Goal: Book appointment/travel/reservation

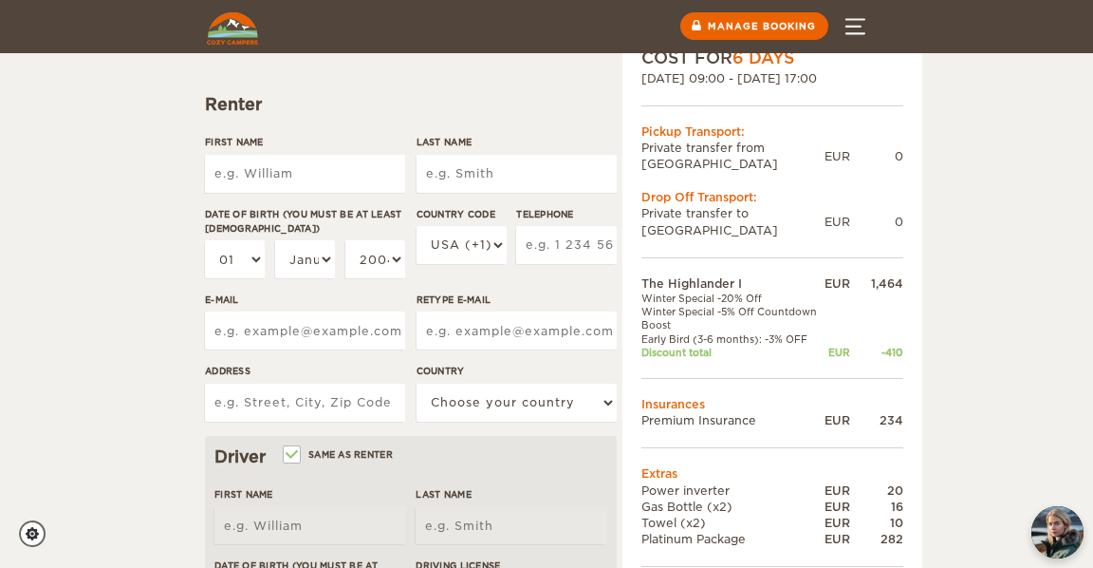
scroll to position [173, 0]
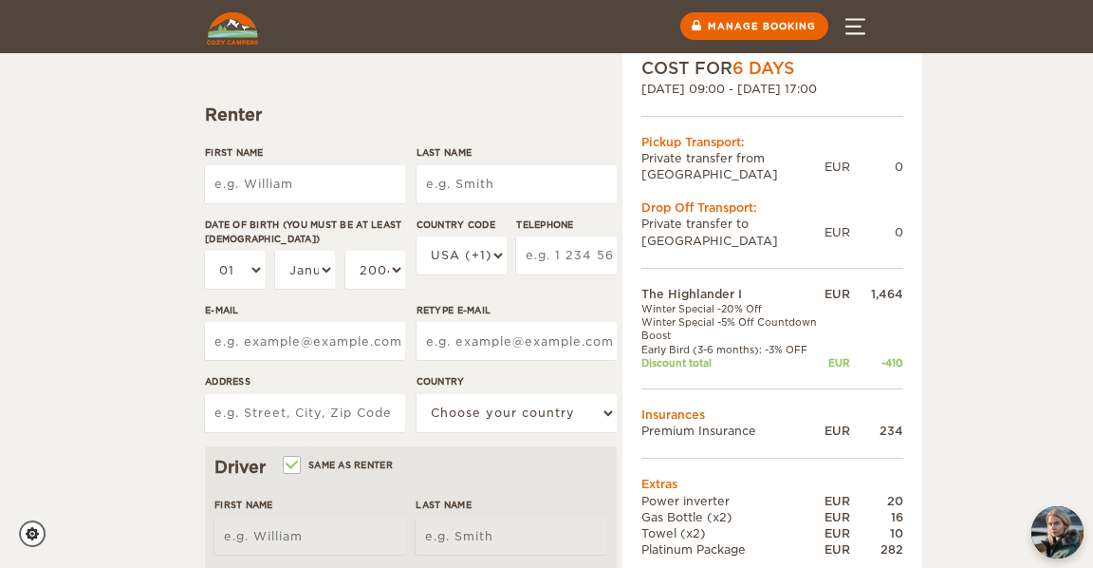
click at [289, 180] on input "First Name" at bounding box center [305, 184] width 200 height 38
type input "[PERSON_NAME]"
click at [484, 180] on input "Last Name" at bounding box center [517, 184] width 200 height 38
type input "Harriden"
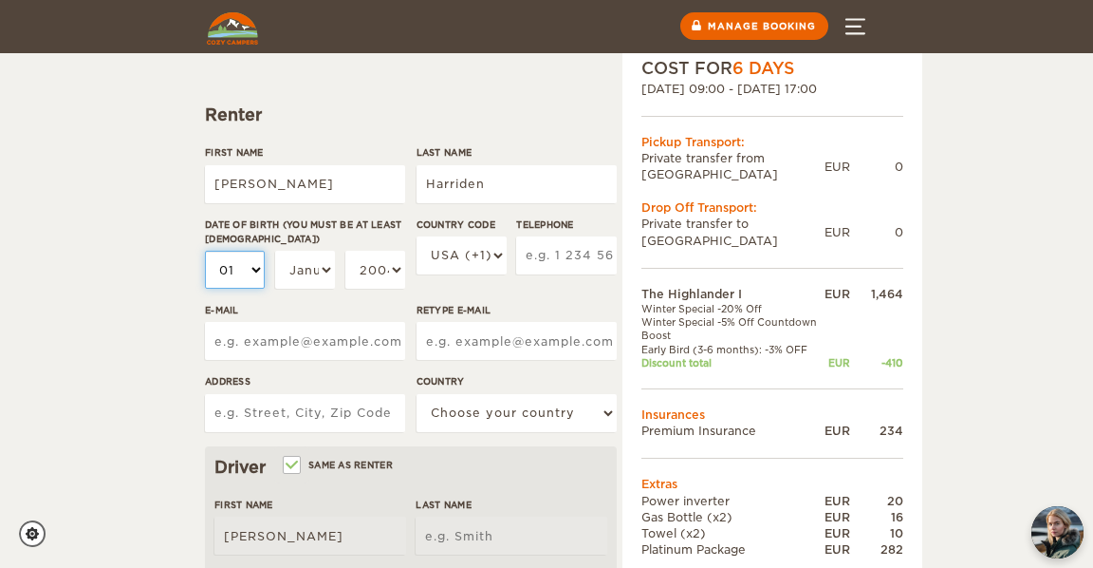
type input "Harriden"
click at [243, 264] on select "01 02 03 04 05 06 07 08 09 10 11 12 13 14 15 16 17 18 19 20 21 22 23 24 25 26 2…" at bounding box center [235, 270] width 60 height 38
select select "05"
click at [205, 251] on select "01 02 03 04 05 06 07 08 09 10 11 12 13 14 15 16 17 18 19 20 21 22 23 24 25 26 2…" at bounding box center [235, 270] width 60 height 38
select select "05"
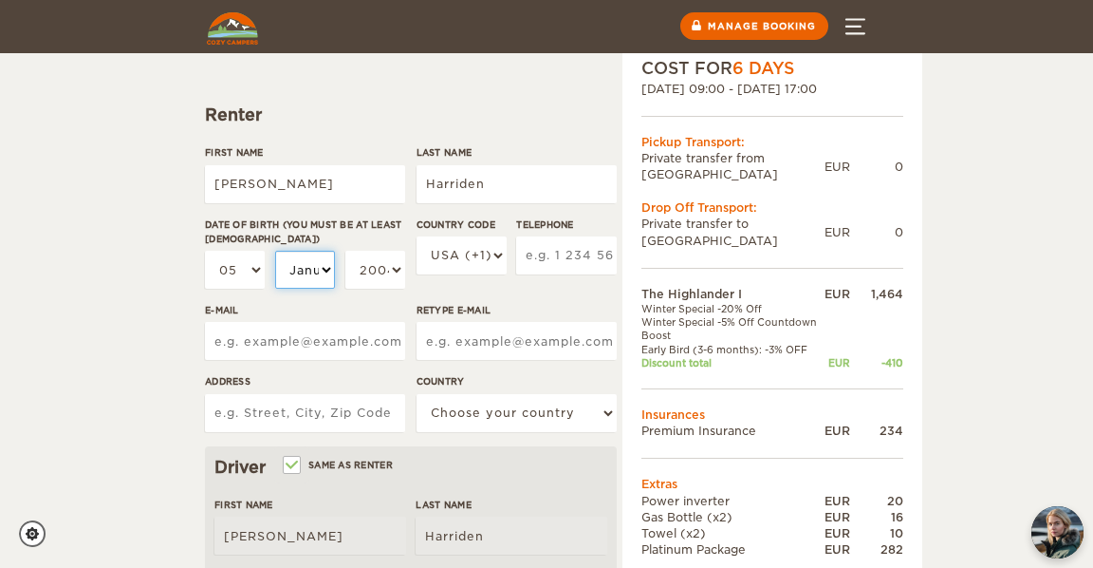
click at [326, 271] on select "January February March April May June July August September October November De…" at bounding box center [305, 270] width 60 height 38
select select "02"
click at [275, 251] on select "January February March April May June July August September October November De…" at bounding box center [305, 270] width 60 height 38
select select "02"
click at [375, 268] on select "2004 2003 2002 2001 2000 1999 1998 1997 1996 1995 1994 1993 1992 1991 1990 1989…" at bounding box center [375, 270] width 60 height 38
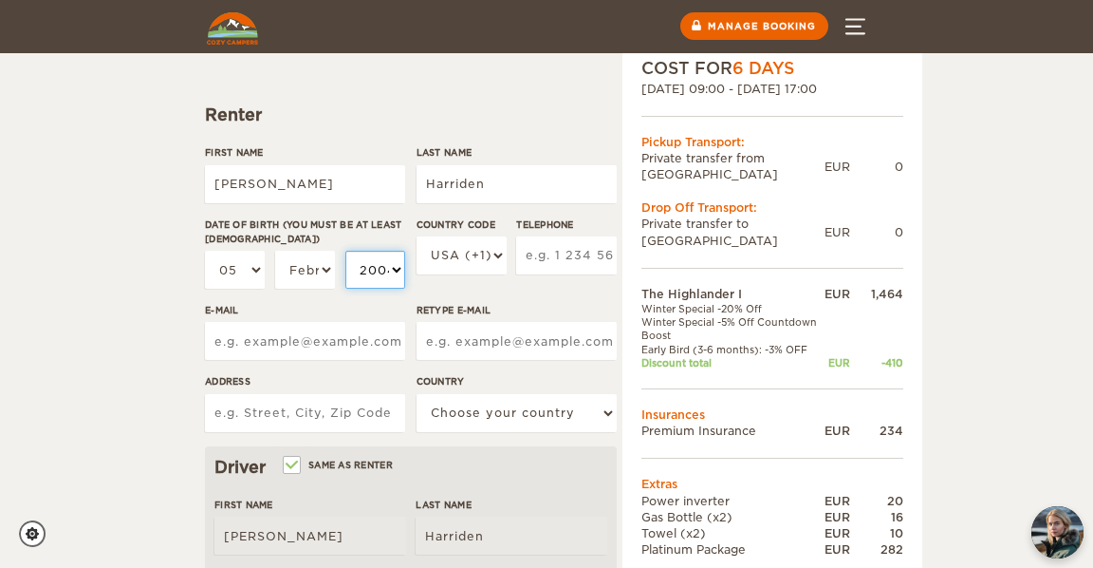
select select "1977"
click at [345, 251] on select "2004 2003 2002 2001 2000 1999 1998 1997 1996 1995 1994 1993 1992 1991 1990 1989…" at bounding box center [375, 270] width 60 height 38
select select "1977"
click at [489, 254] on select "USA (+1) [GEOGRAPHIC_DATA] (+44) [GEOGRAPHIC_DATA] (+49) [GEOGRAPHIC_DATA] (+21…" at bounding box center [462, 255] width 90 height 38
select select "61"
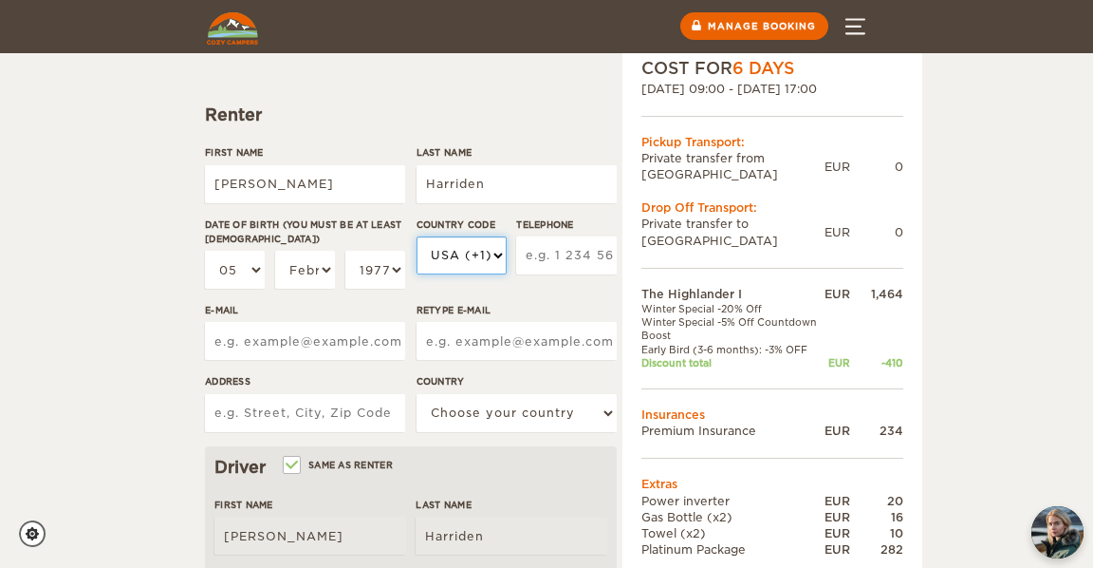
click at [417, 236] on select "USA (+1) [GEOGRAPHIC_DATA] (+44) [GEOGRAPHIC_DATA] (+49) [GEOGRAPHIC_DATA] (+21…" at bounding box center [462, 255] width 90 height 38
click at [574, 262] on input "Telephone" at bounding box center [566, 255] width 101 height 38
type input "450325153"
type input "[EMAIL_ADDRESS][DOMAIN_NAME]"
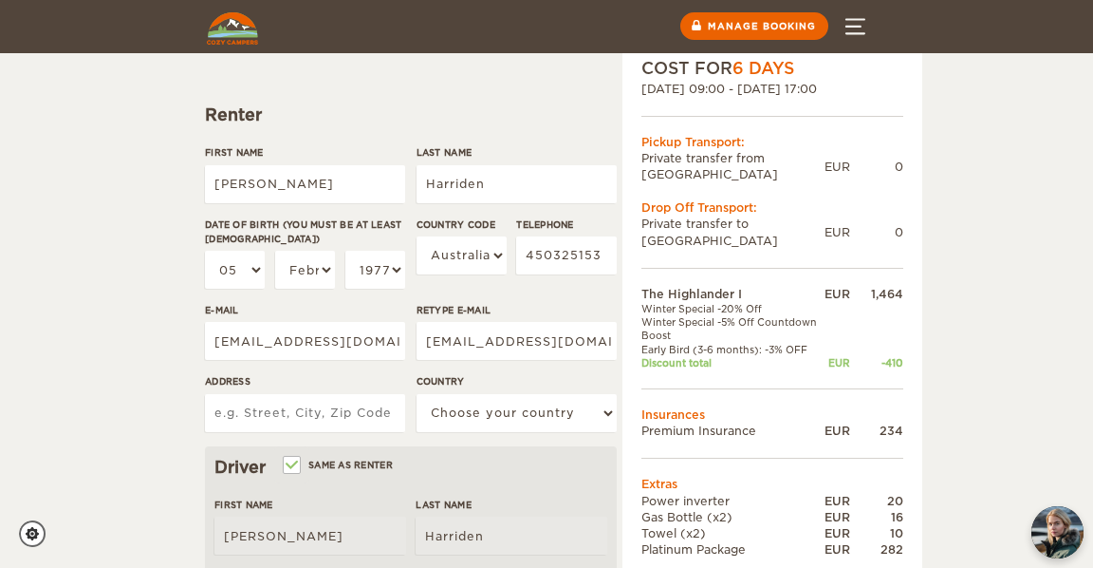
type input "[STREET_ADDRESS][PERSON_NAME]"
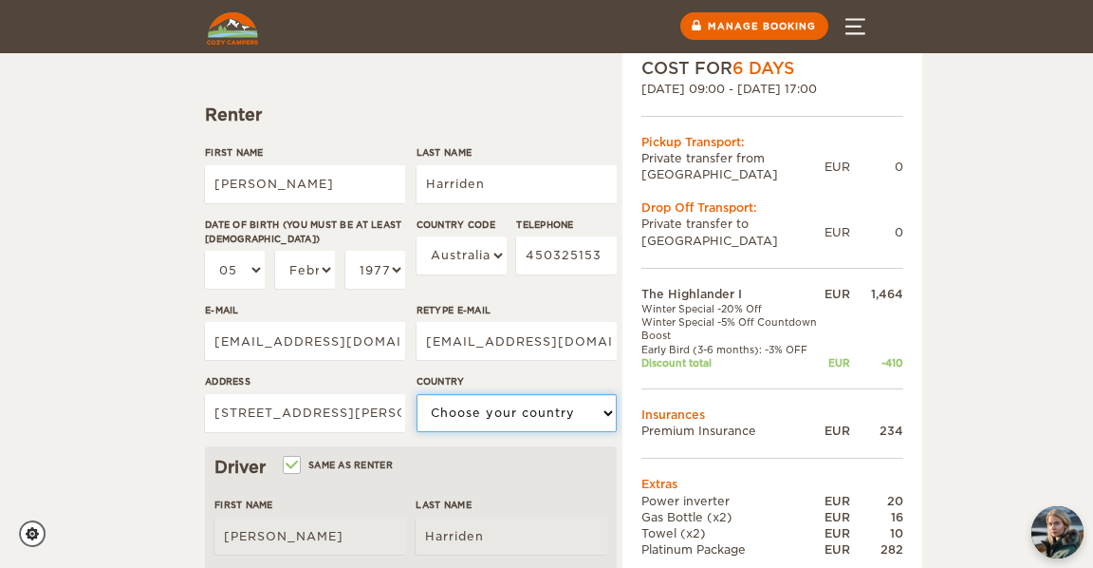
select select "13"
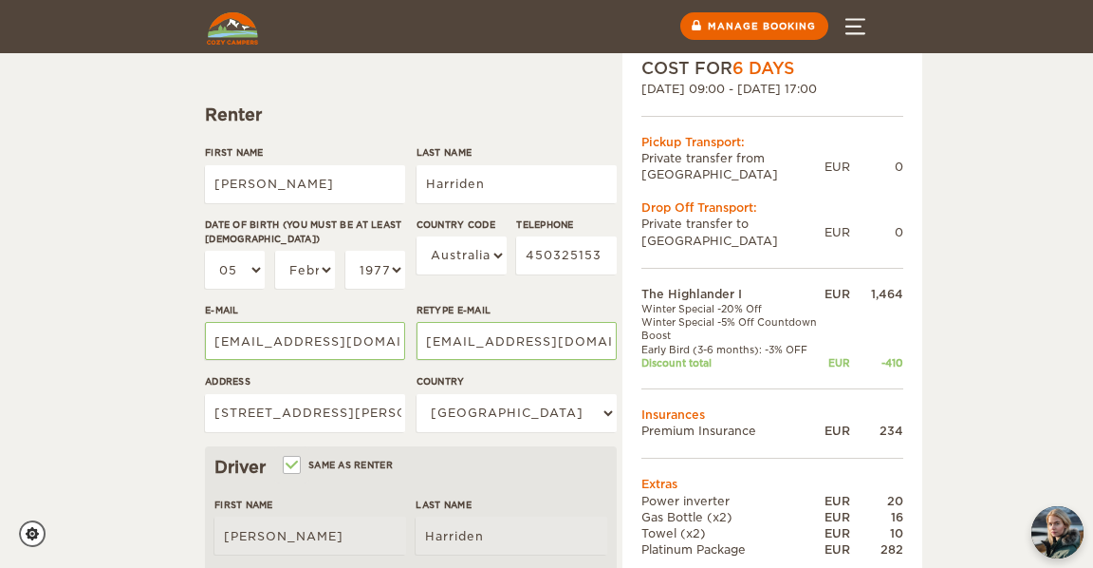
click at [151, 382] on div "The Highlander I Expand Collapse Total 1,616 EUR Automatic COST FOR 6 Days [DAT…" at bounding box center [546, 530] width 1093 height 1406
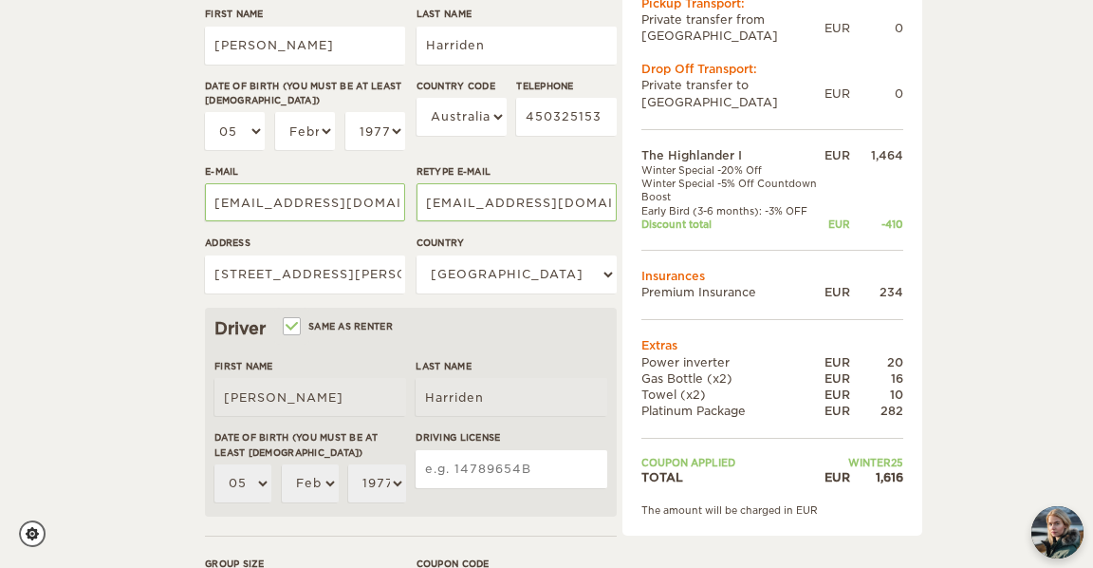
scroll to position [321, 0]
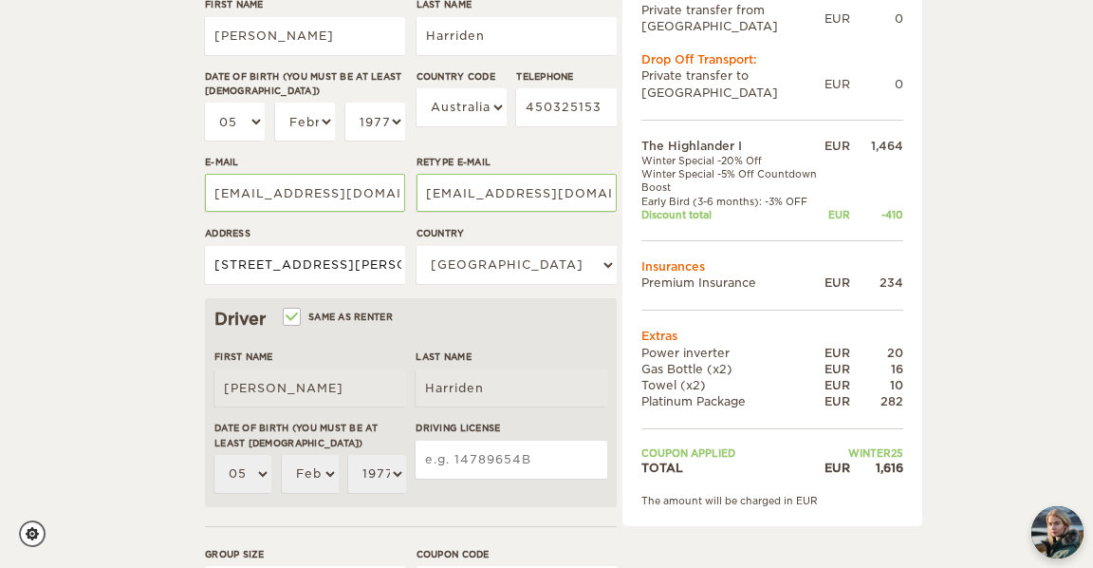
click at [347, 260] on input "[STREET_ADDRESS][PERSON_NAME]" at bounding box center [305, 265] width 200 height 38
type input "[STREET_ADDRESS][PERSON_NAME]"
click at [127, 373] on div "The Highlander I Expand Collapse Total 1,616 EUR Automatic COST FOR 6 Days [DAT…" at bounding box center [546, 382] width 1093 height 1406
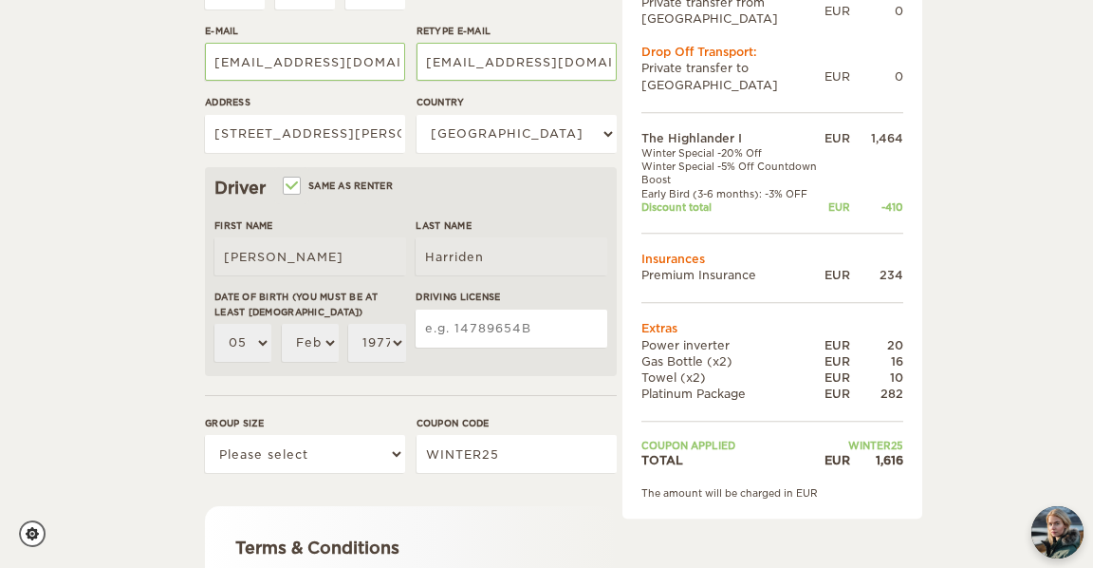
scroll to position [457, 0]
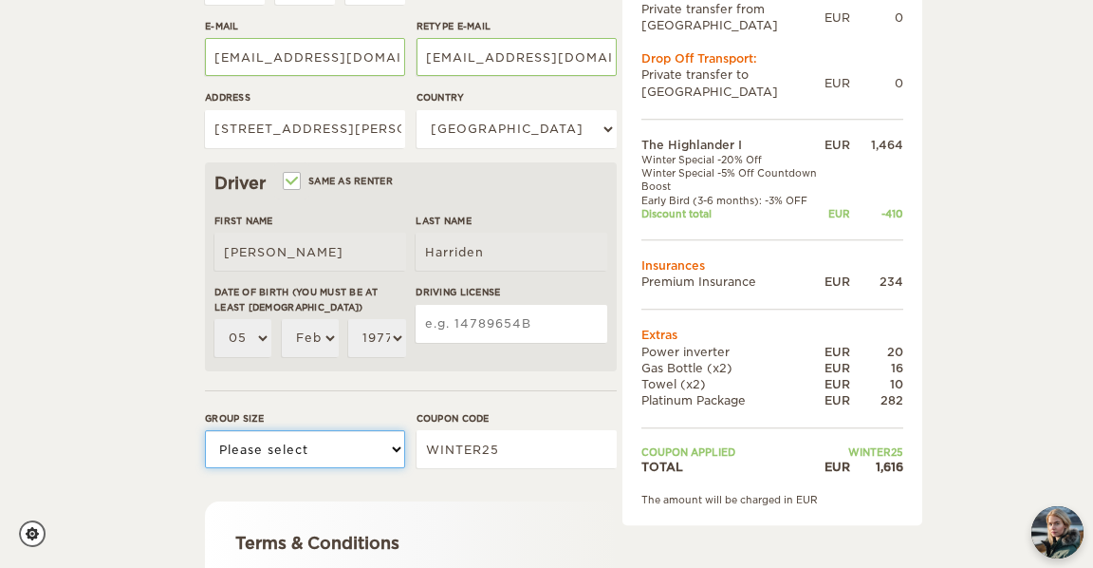
click at [308, 443] on select "Please select 1 2" at bounding box center [305, 449] width 200 height 38
select select "2"
click at [205, 430] on select "Please select 1 2" at bounding box center [305, 449] width 200 height 38
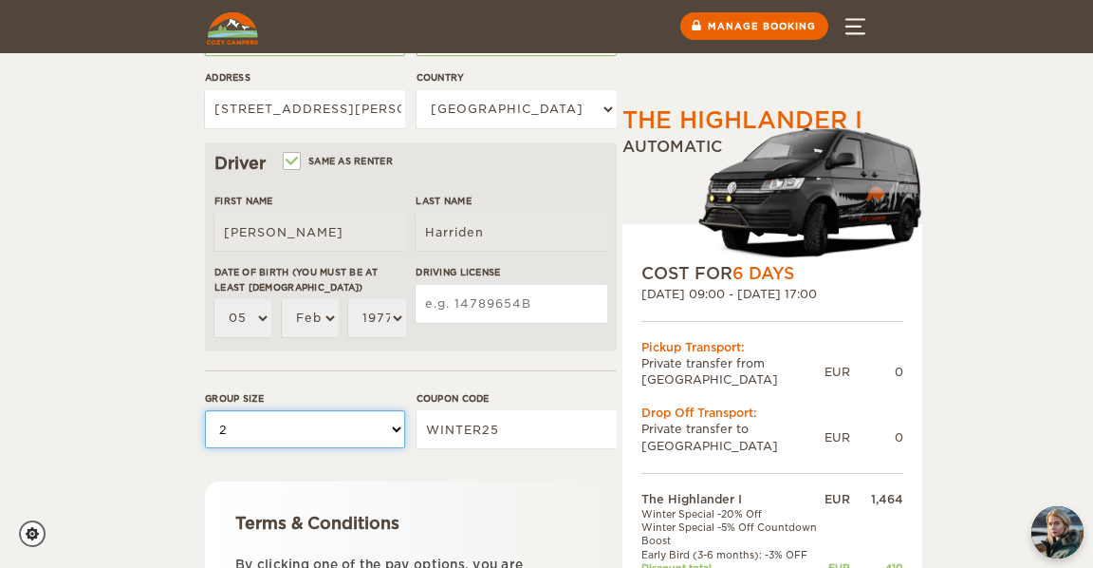
scroll to position [473, 0]
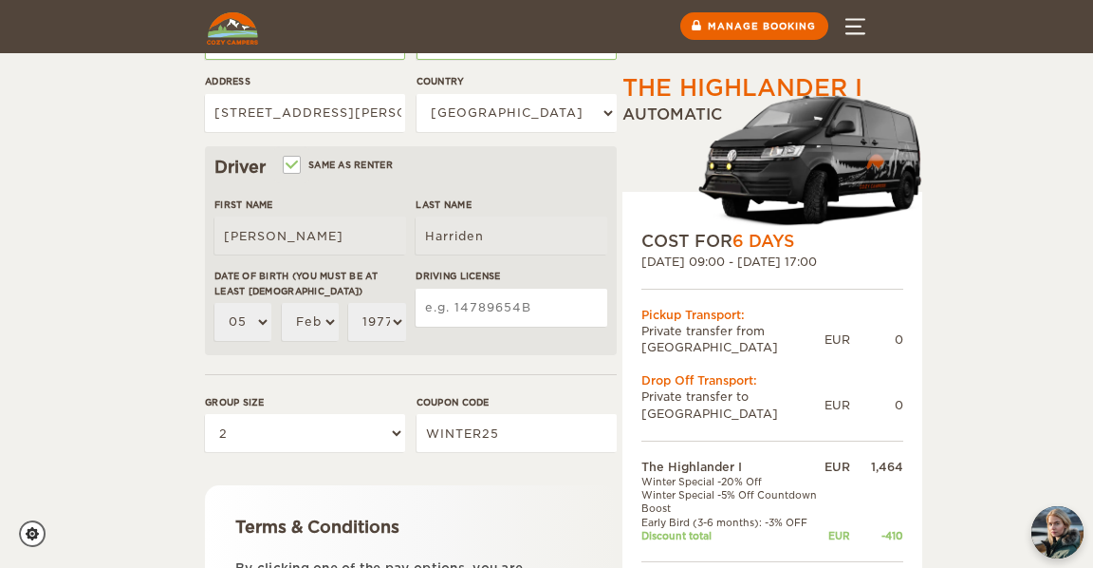
click at [512, 313] on input "Driving License" at bounding box center [512, 308] width 192 height 38
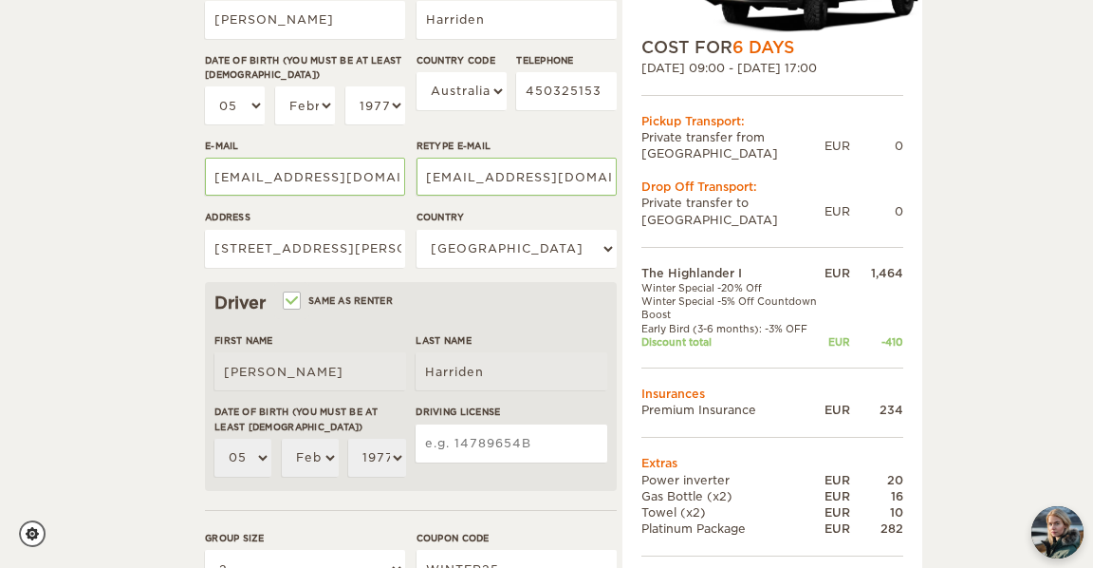
scroll to position [338, 0]
click at [292, 302] on input "Same as renter" at bounding box center [291, 301] width 12 height 12
checkbox input "false"
select select
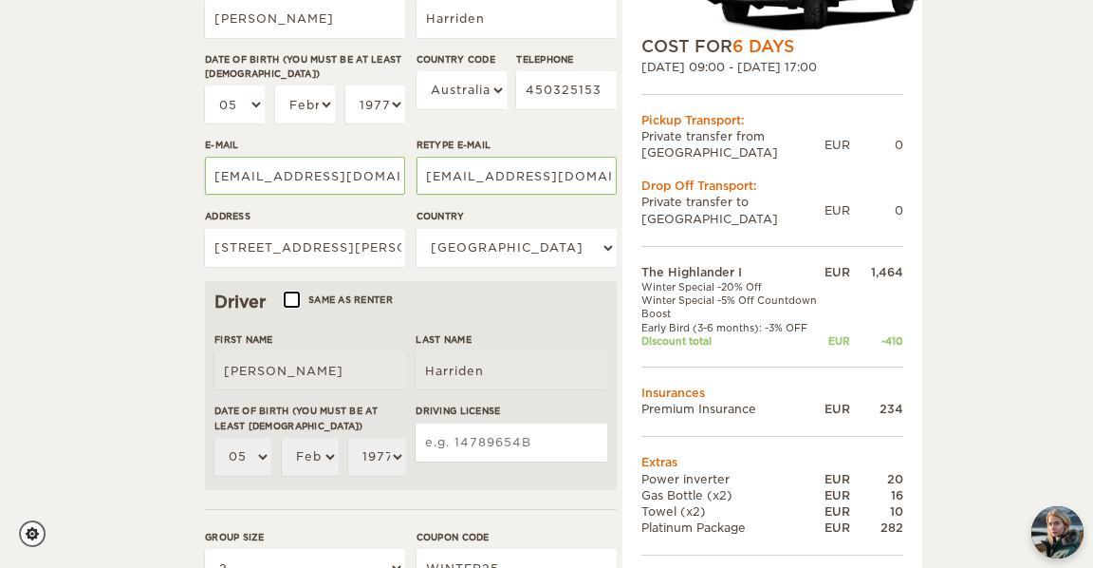
select select
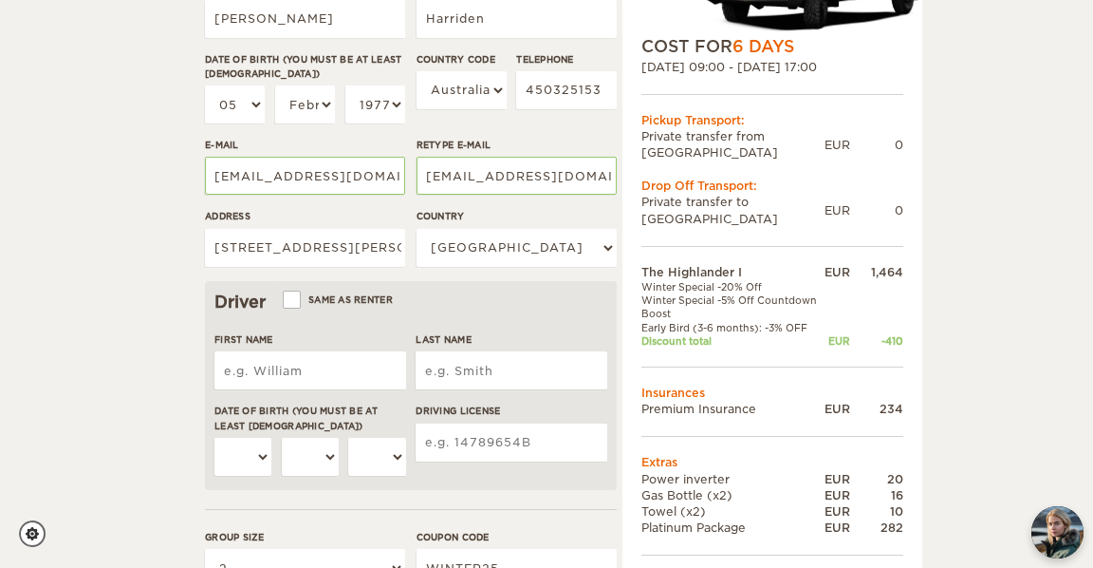
click at [282, 375] on input "First Name" at bounding box center [311, 370] width 192 height 38
type input "[PERSON_NAME]"
click at [452, 374] on input "Last Name" at bounding box center [512, 370] width 192 height 38
type input "Harriden"
click at [251, 462] on select "01 02 03 04 05 06 07 08 09 10 11 12 13 14 15 16 17 18 19 20 21 22 23 24 25 26 2…" at bounding box center [243, 457] width 57 height 38
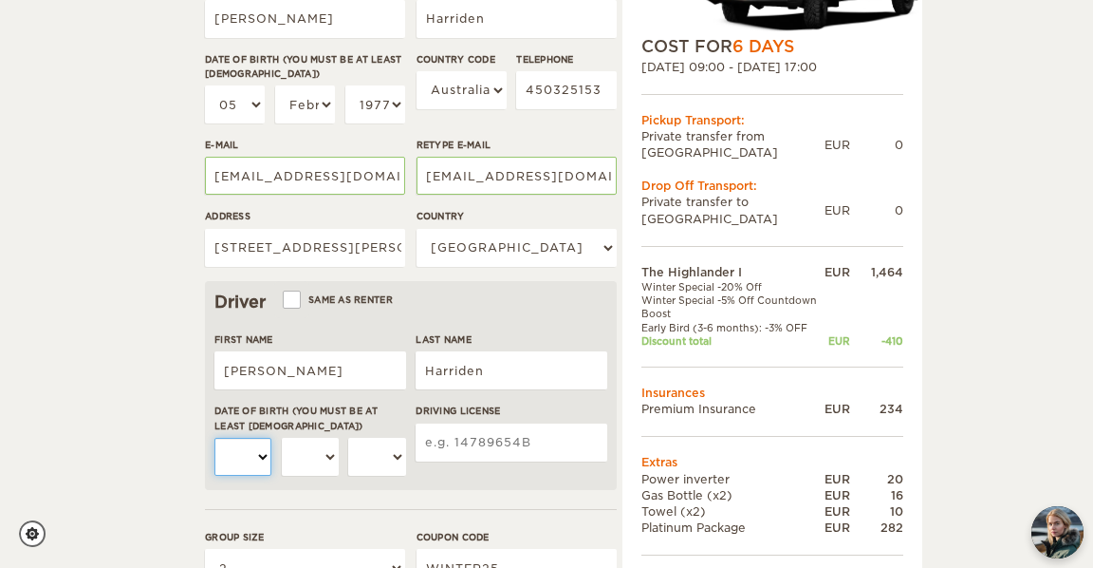
select select "13"
click at [215, 438] on select "01 02 03 04 05 06 07 08 09 10 11 12 13 14 15 16 17 18 19 20 21 22 23 24 25 26 2…" at bounding box center [243, 457] width 57 height 38
click at [314, 457] on select "January February March April May June July August September October November De…" at bounding box center [310, 457] width 57 height 38
select select "03"
click at [282, 438] on select "January February March April May June July August September October November De…" at bounding box center [310, 457] width 57 height 38
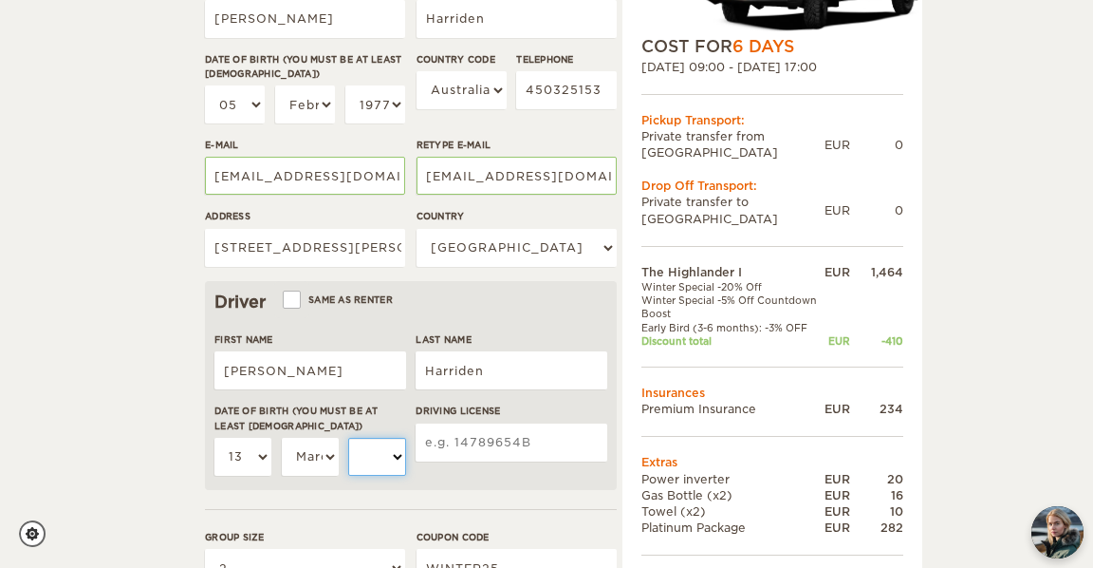
click at [379, 457] on select "2004 2003 2002 2001 2000 1999 1998 1997 1996 1995 1994 1993 1992 1991 1990 1989…" at bounding box center [376, 457] width 57 height 38
select select "1964"
click at [348, 438] on select "2004 2003 2002 2001 2000 1999 1998 1997 1996 1995 1994 1993 1992 1991 1990 1989…" at bounding box center [376, 457] width 57 height 38
click at [507, 433] on input "Driving License" at bounding box center [512, 442] width 192 height 38
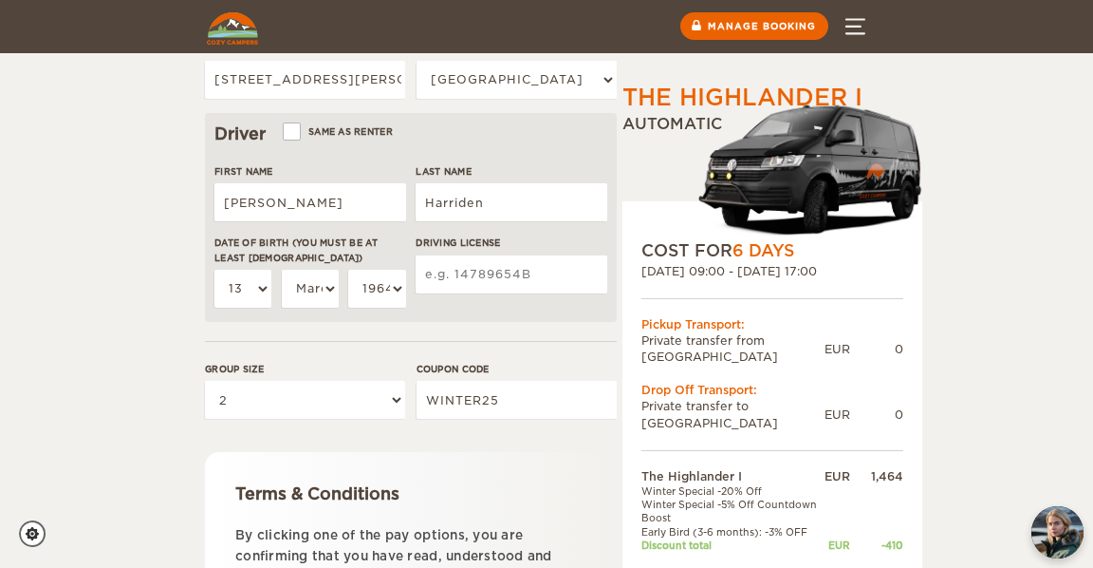
scroll to position [486, 0]
